Goal: Communication & Community: Answer question/provide support

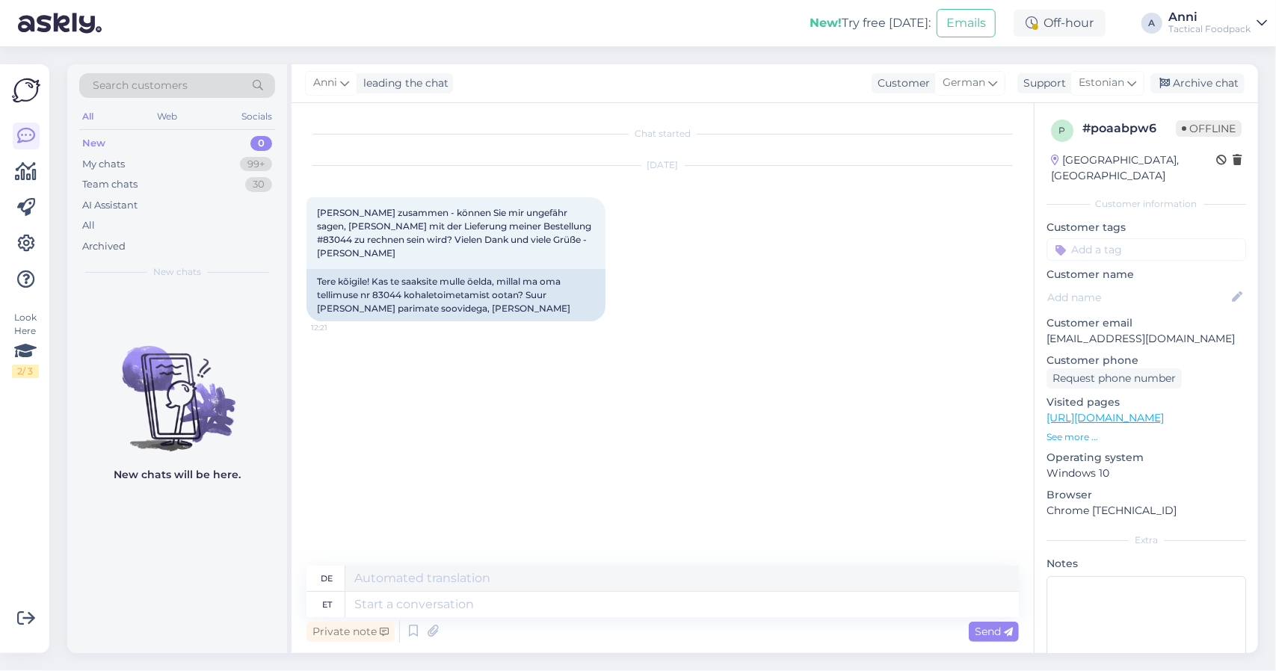
click at [378, 282] on div "Tere kõigile! Kas te saaksite mulle öelda, millal ma oma tellimuse nr 83044 koh…" at bounding box center [455, 295] width 299 height 52
copy div "83044"
click at [674, 280] on div "[DATE] [PERSON_NAME] zusammen - können Sie mir ungefähr sagen, [PERSON_NAME] mi…" at bounding box center [662, 243] width 712 height 188
click at [512, 610] on textarea at bounding box center [681, 604] width 673 height 25
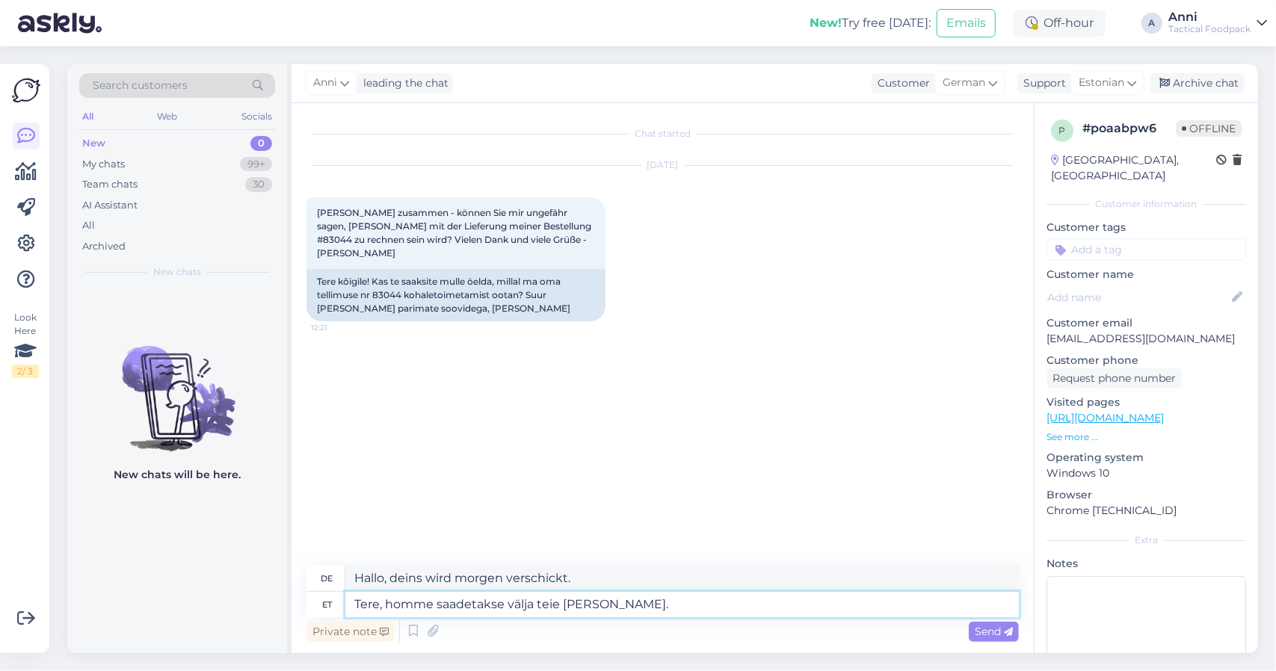
type textarea "Tere, homme saadetakse välja teie [PERSON_NAME]."
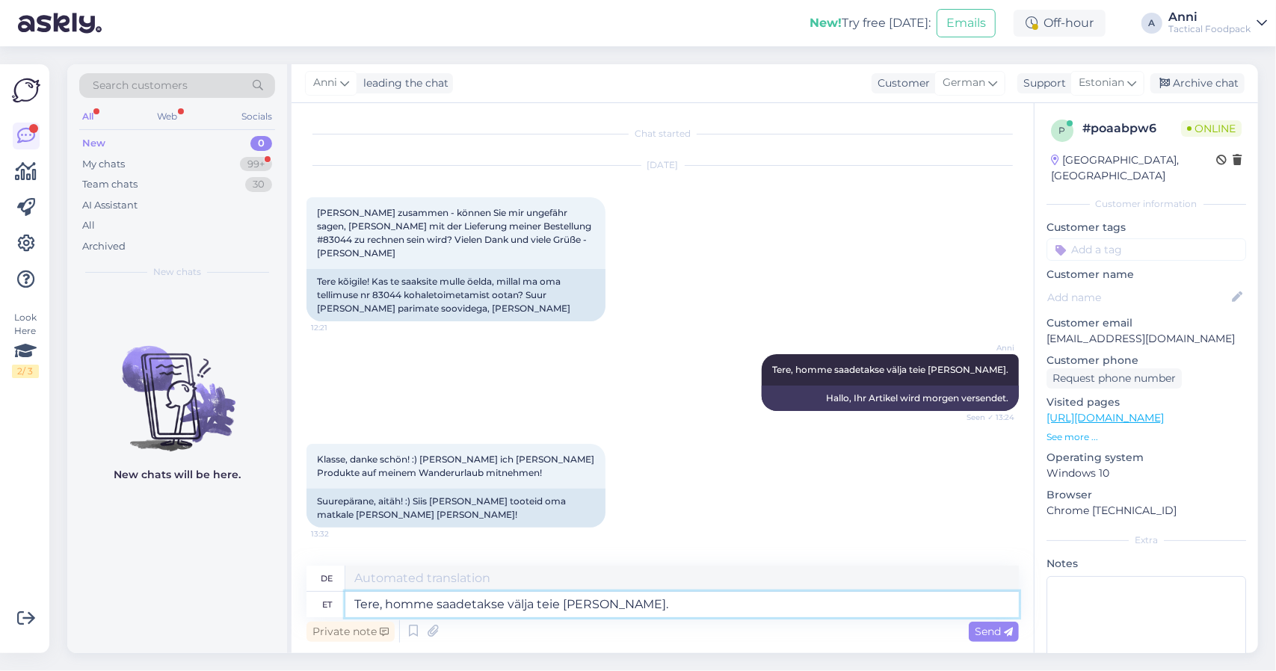
click at [368, 608] on textarea "Tere, homme saadetakse välja teie [PERSON_NAME]." at bounding box center [681, 604] width 673 height 25
click at [348, 602] on textarea "Ilusat päeva!" at bounding box center [681, 604] width 673 height 25
click at [576, 601] on textarea "Tore, Ilusat päeva!" at bounding box center [681, 604] width 673 height 25
type textarea "Tore, Ilusat päeva!"
click at [981, 629] on span "Send" at bounding box center [994, 631] width 38 height 13
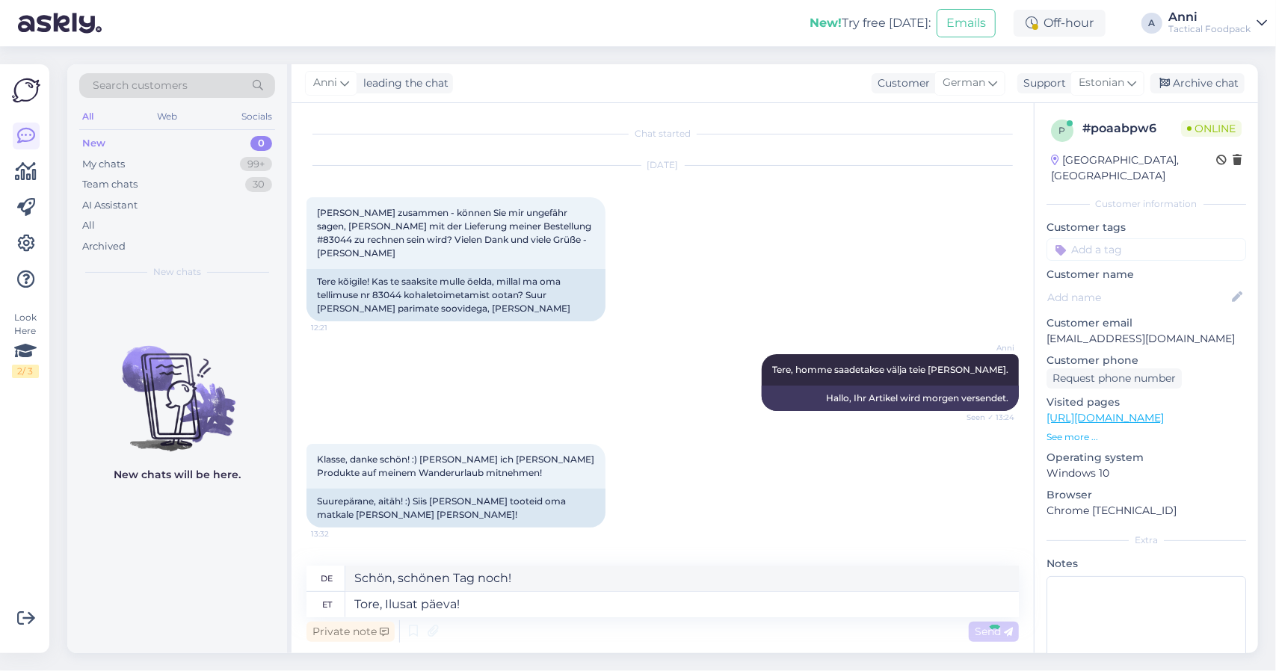
scroll to position [67, 0]
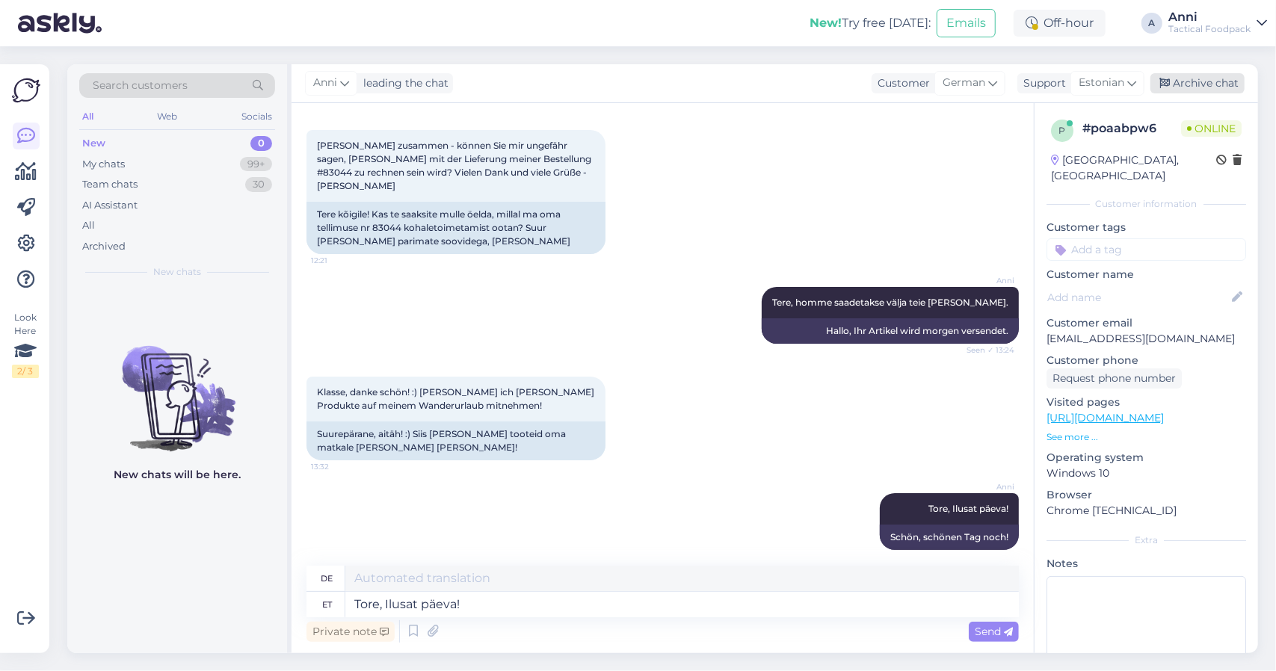
click at [1176, 81] on div "Archive chat" at bounding box center [1197, 83] width 94 height 20
